Goal: Navigation & Orientation: Find specific page/section

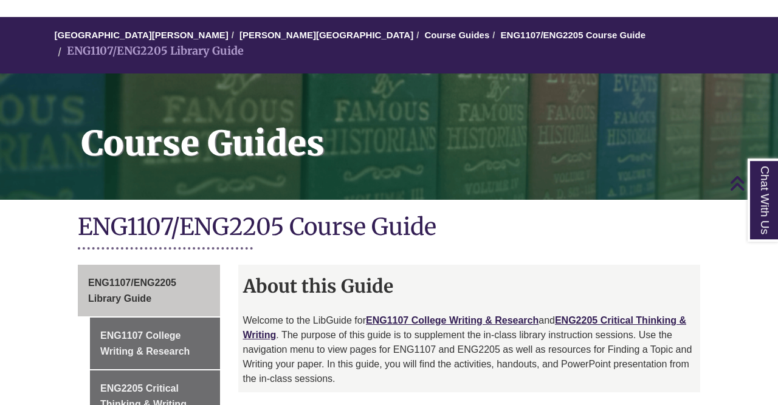
scroll to position [80, 0]
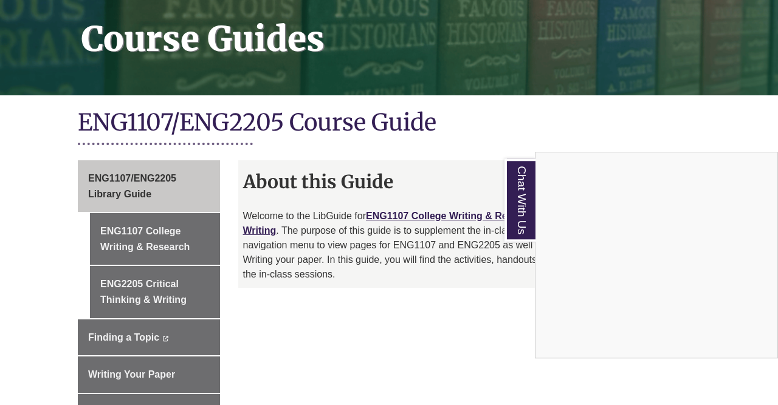
scroll to position [239, 0]
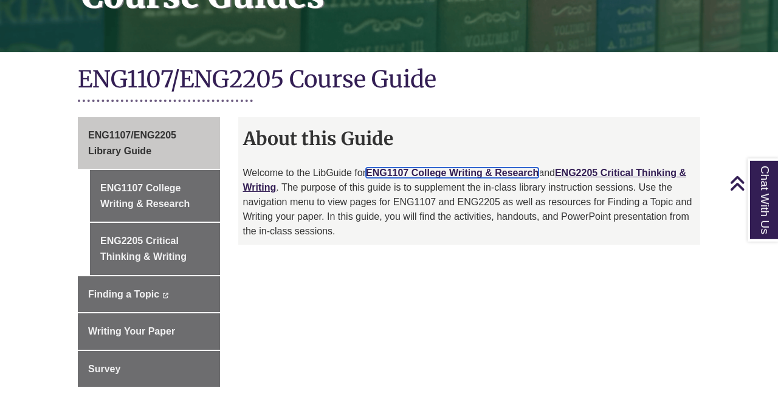
click at [451, 168] on link "ENG1107 College Writing & Research" at bounding box center [452, 173] width 173 height 10
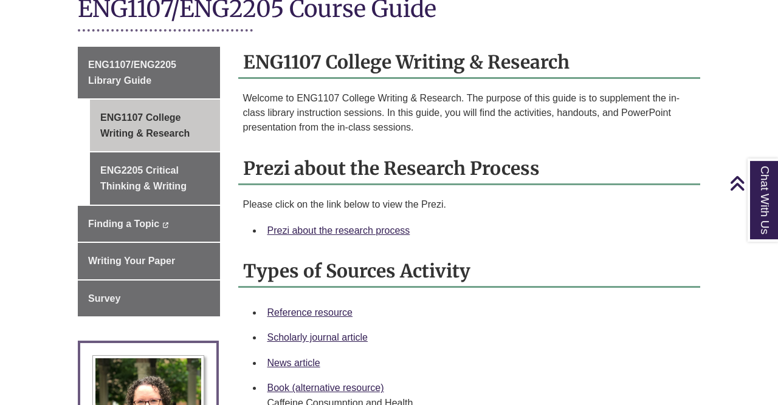
scroll to position [311, 0]
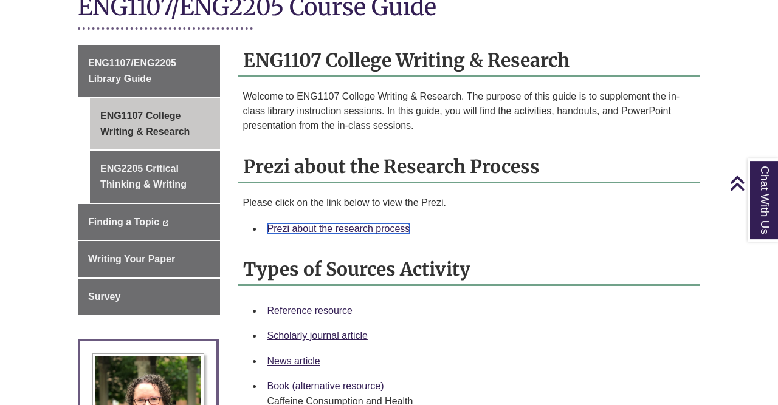
click at [385, 224] on link "Prezi about the research process" at bounding box center [338, 229] width 143 height 10
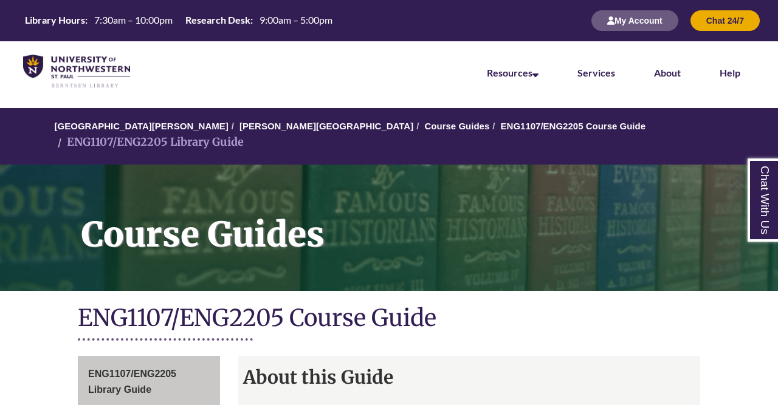
scroll to position [239, 0]
